Goal: Information Seeking & Learning: Learn about a topic

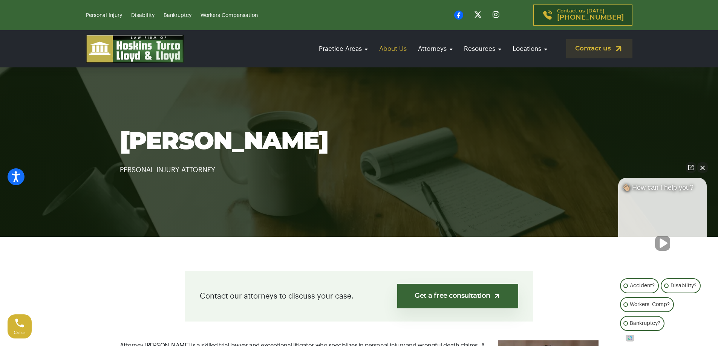
click at [396, 49] on link "About Us" at bounding box center [392, 48] width 35 height 21
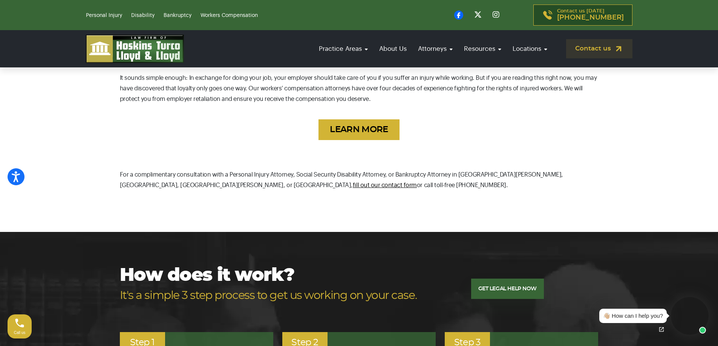
scroll to position [634, 0]
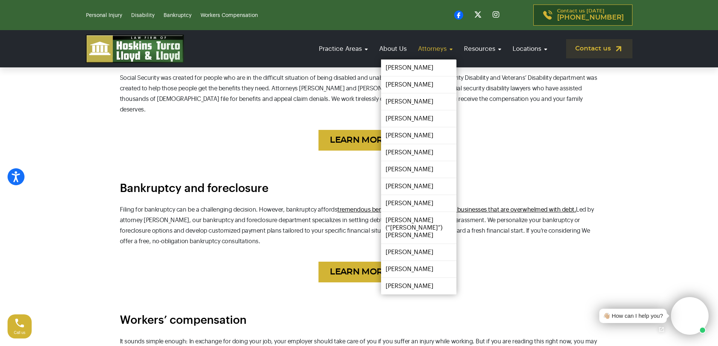
click at [447, 52] on link "Attorneys" at bounding box center [435, 48] width 42 height 21
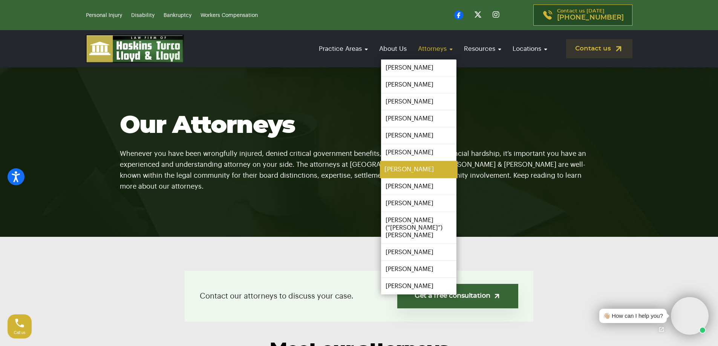
click at [419, 166] on link "[PERSON_NAME]" at bounding box center [419, 169] width 78 height 17
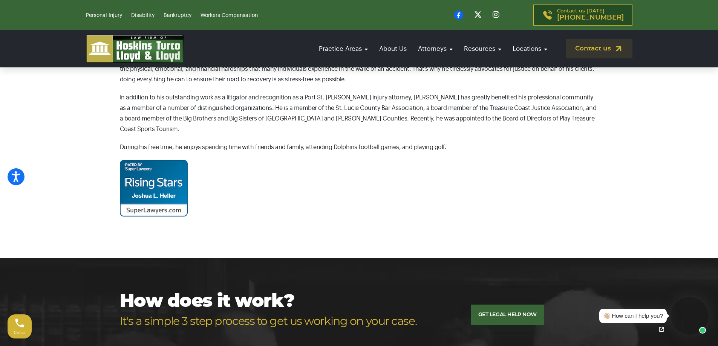
scroll to position [414, 0]
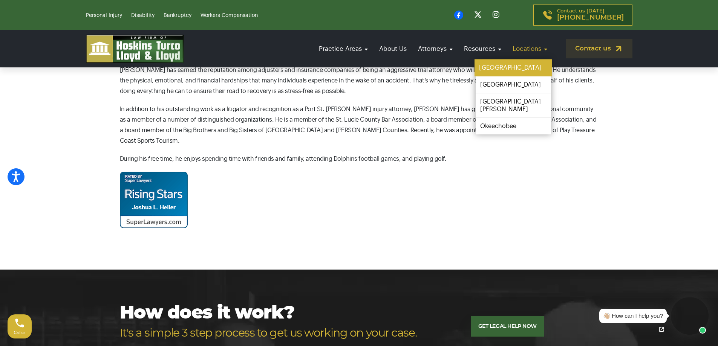
click at [493, 65] on link "[GEOGRAPHIC_DATA]" at bounding box center [513, 68] width 78 height 17
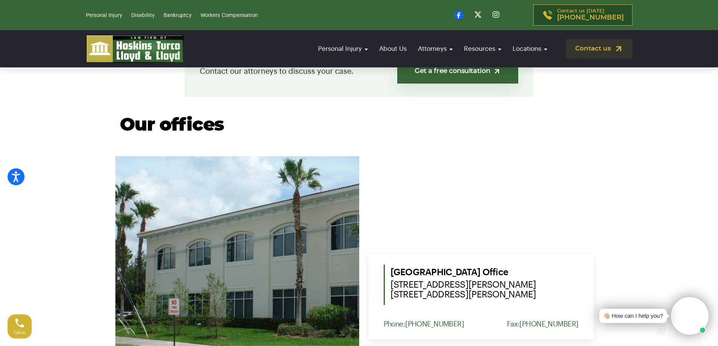
scroll to position [339, 0]
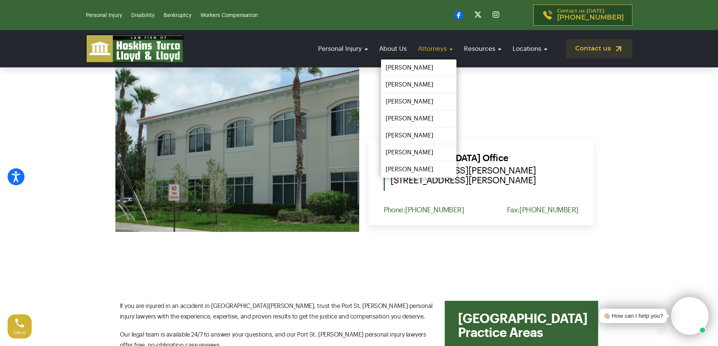
click at [452, 47] on link "Attorneys" at bounding box center [435, 48] width 42 height 21
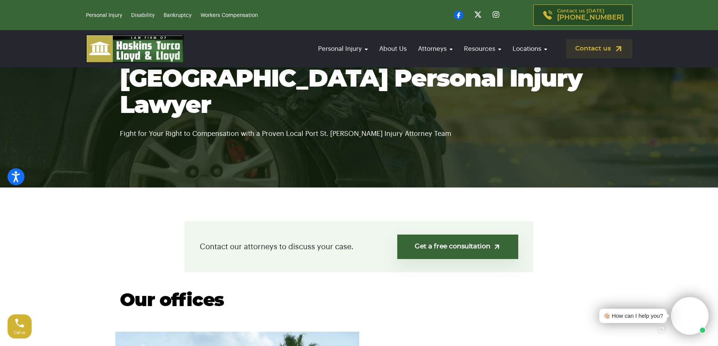
scroll to position [0, 0]
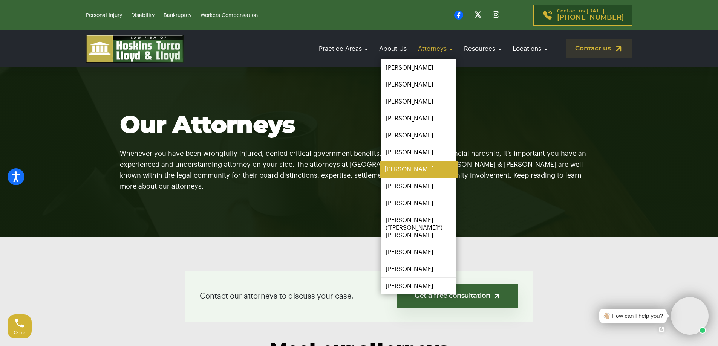
click at [416, 164] on link "[PERSON_NAME]" at bounding box center [419, 169] width 78 height 17
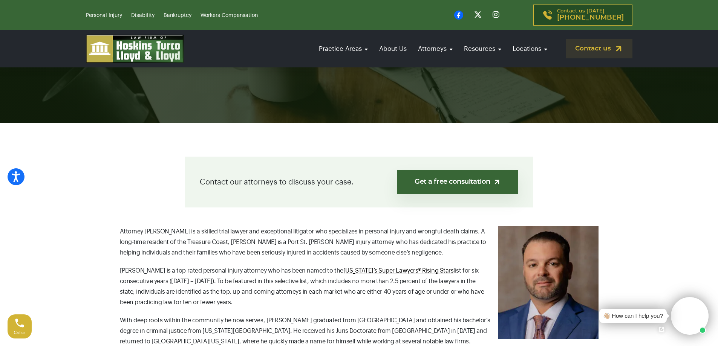
scroll to position [151, 0]
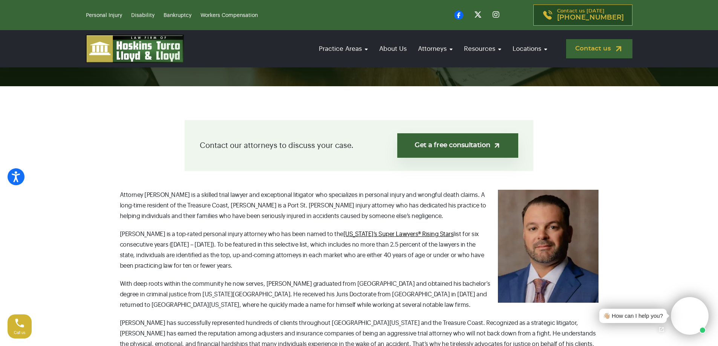
click at [598, 50] on link "Contact us" at bounding box center [599, 48] width 66 height 19
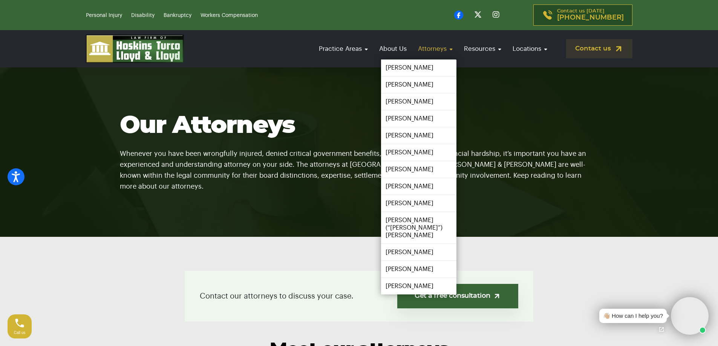
click at [432, 45] on link "Attorneys" at bounding box center [435, 48] width 42 height 21
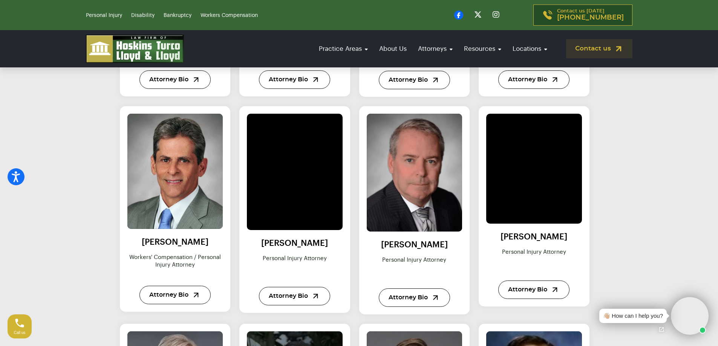
scroll to position [527, 0]
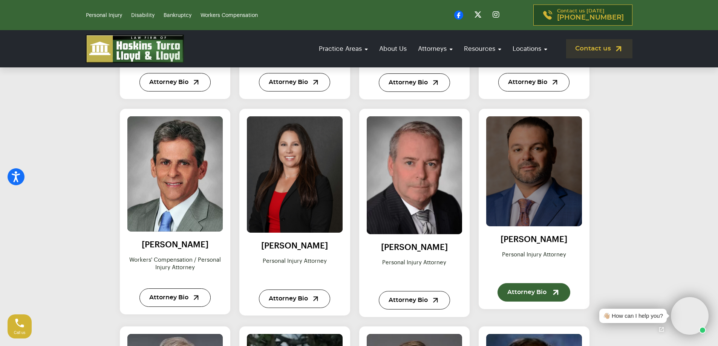
click at [538, 293] on link "Attorney Bio" at bounding box center [533, 292] width 73 height 18
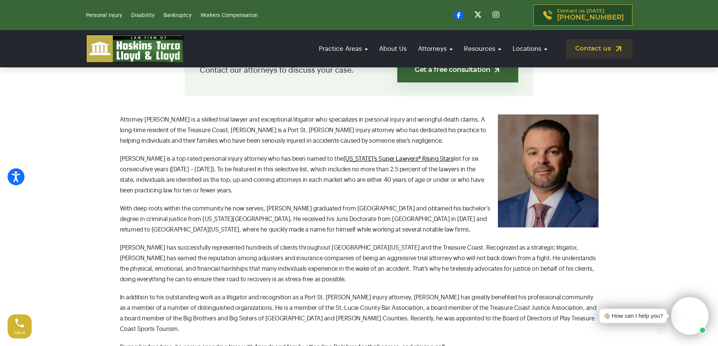
scroll to position [377, 0]
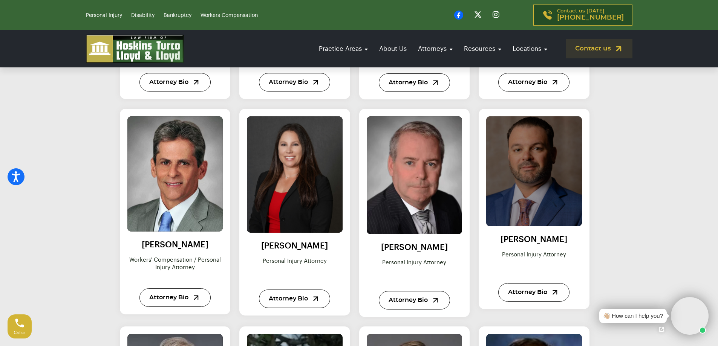
click at [523, 155] on img at bounding box center [533, 171] width 105 height 121
